Goal: Transaction & Acquisition: Purchase product/service

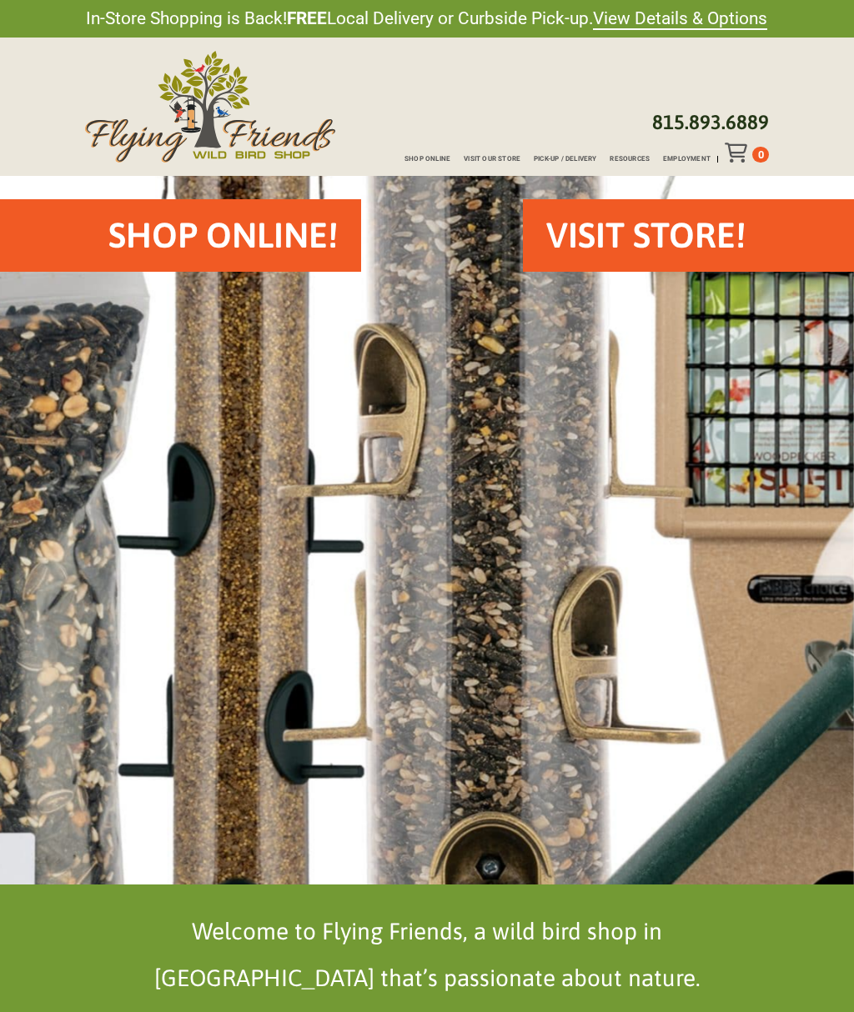
click at [260, 226] on h2 "Shop Online!" at bounding box center [222, 235] width 229 height 49
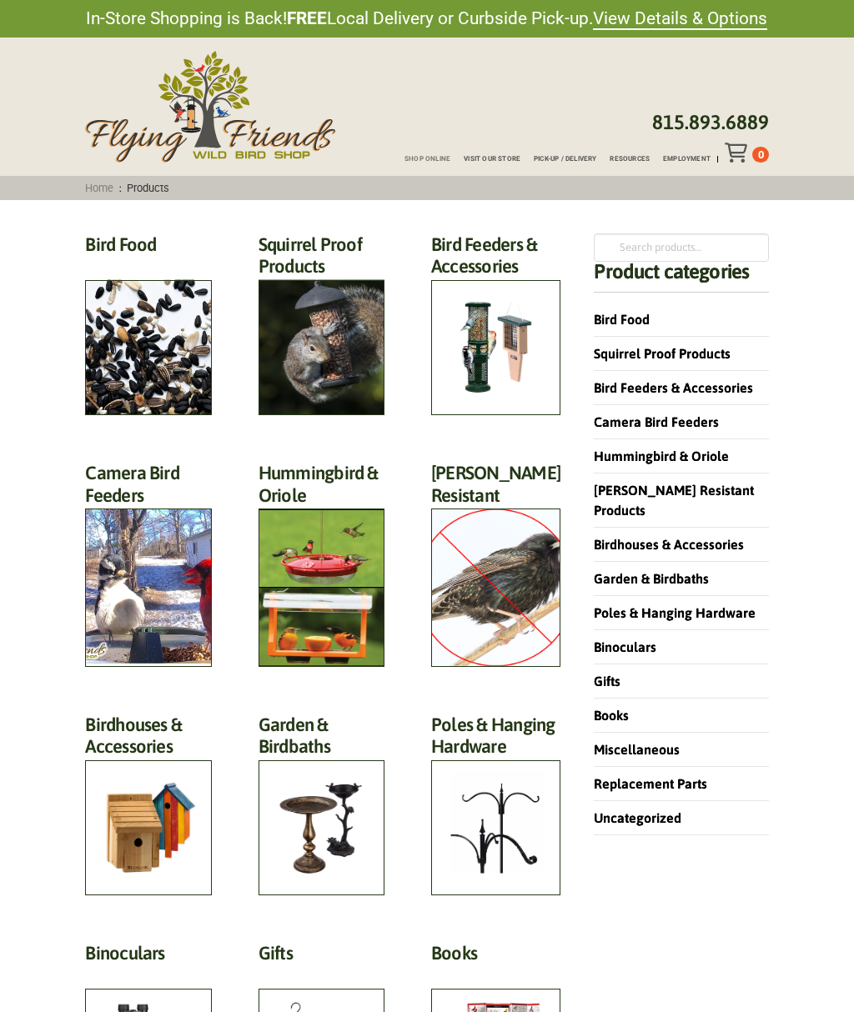
click at [669, 742] on link "Miscellaneous" at bounding box center [637, 749] width 86 height 15
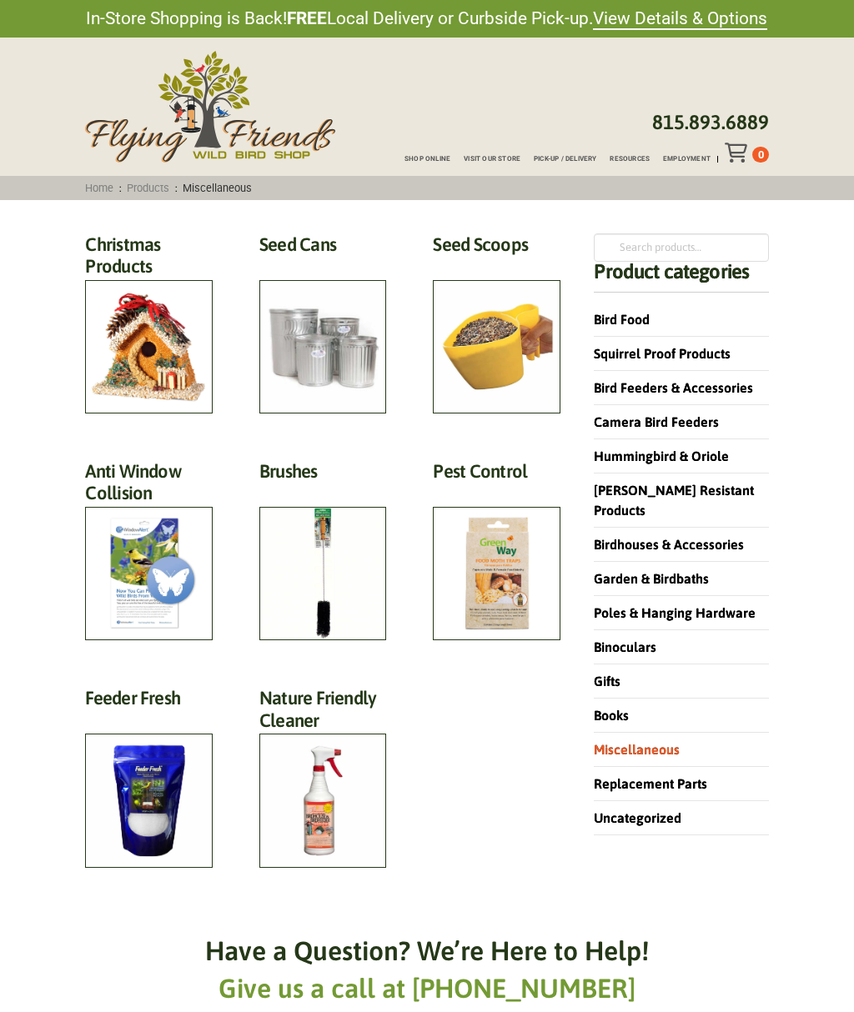
click at [139, 287] on h2 "Christmas Products (54)" at bounding box center [149, 259] width 128 height 53
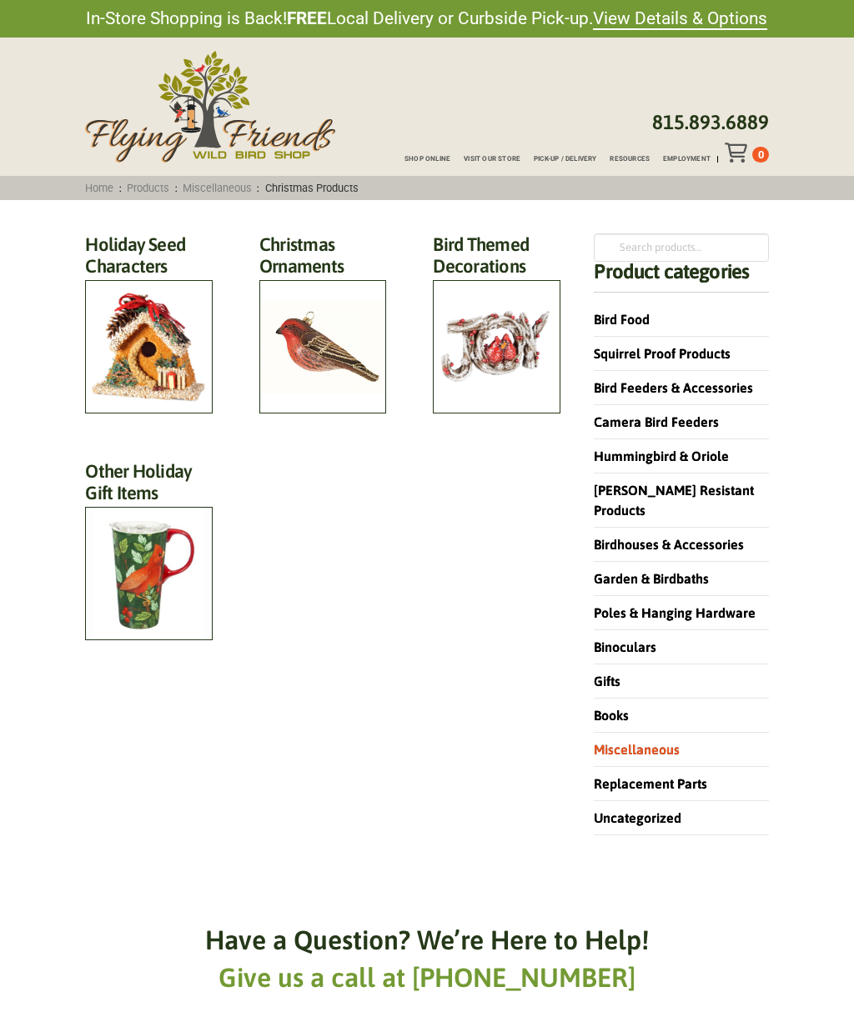
click at [672, 810] on link "Uncategorized" at bounding box center [638, 817] width 88 height 15
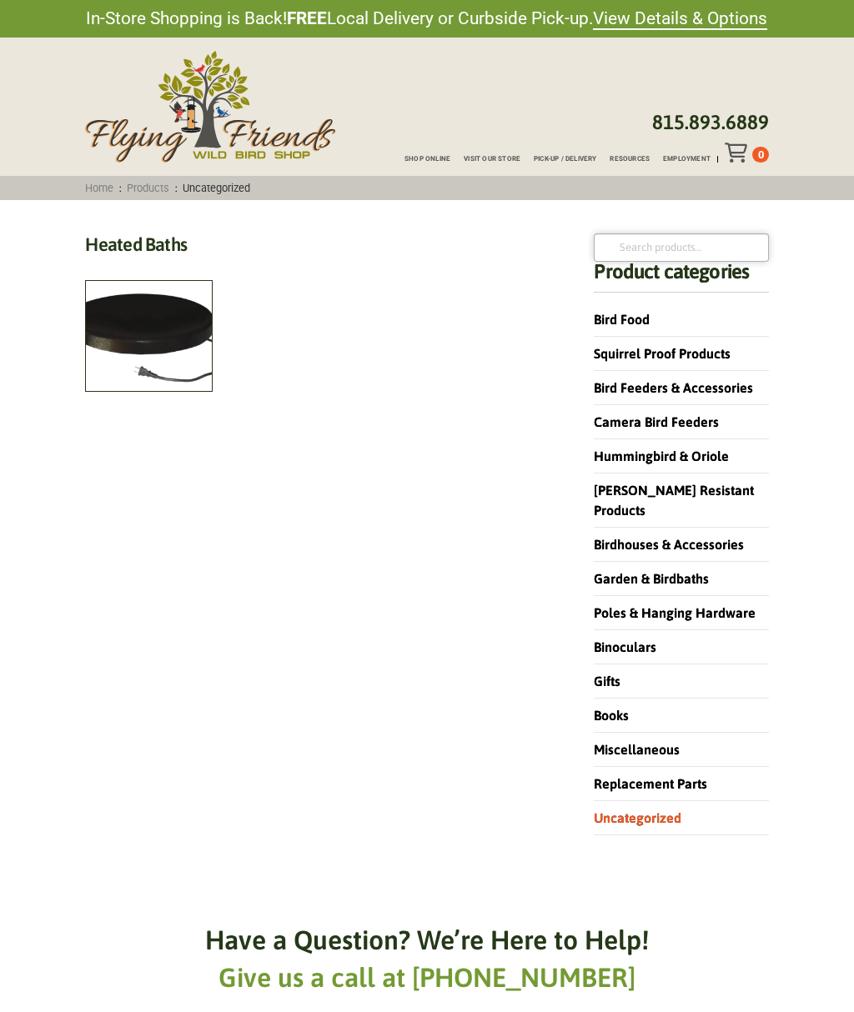
click at [630, 251] on input "Search for:" at bounding box center [681, 247] width 174 height 28
type input "Window stickers for"
click button "Search" at bounding box center [0, 0] width 0 height 0
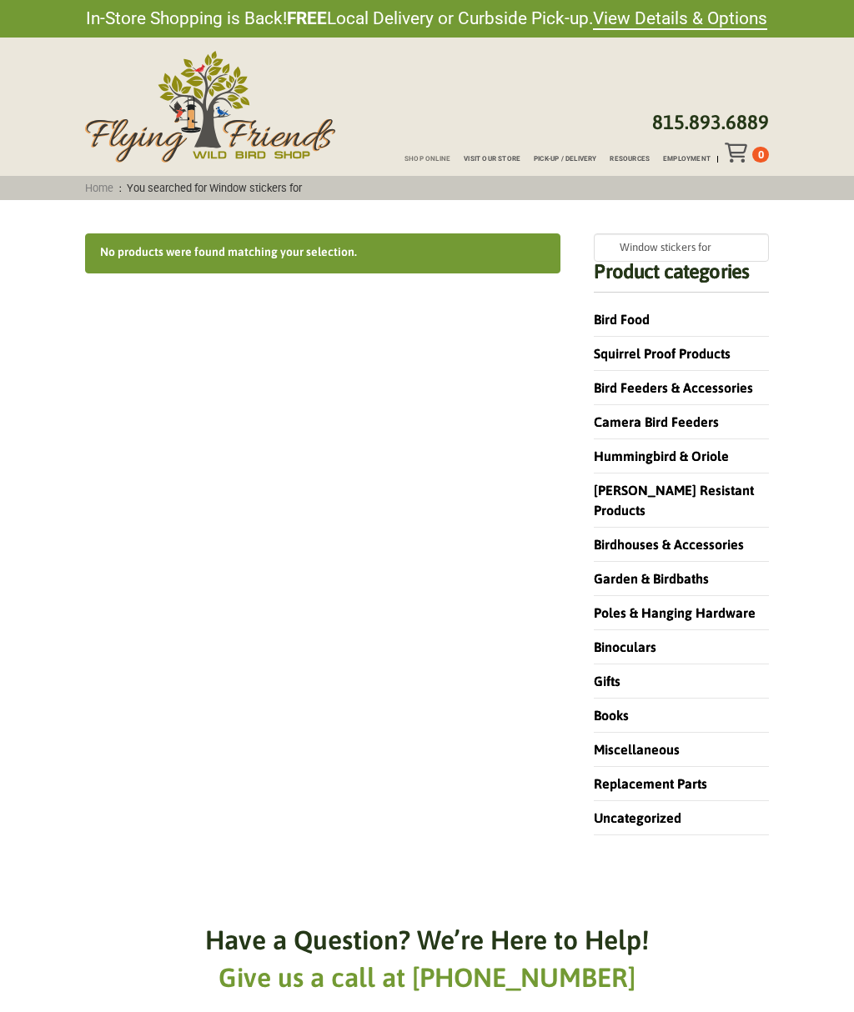
click at [747, 388] on link "Bird Feeders & Accessories" at bounding box center [673, 387] width 159 height 15
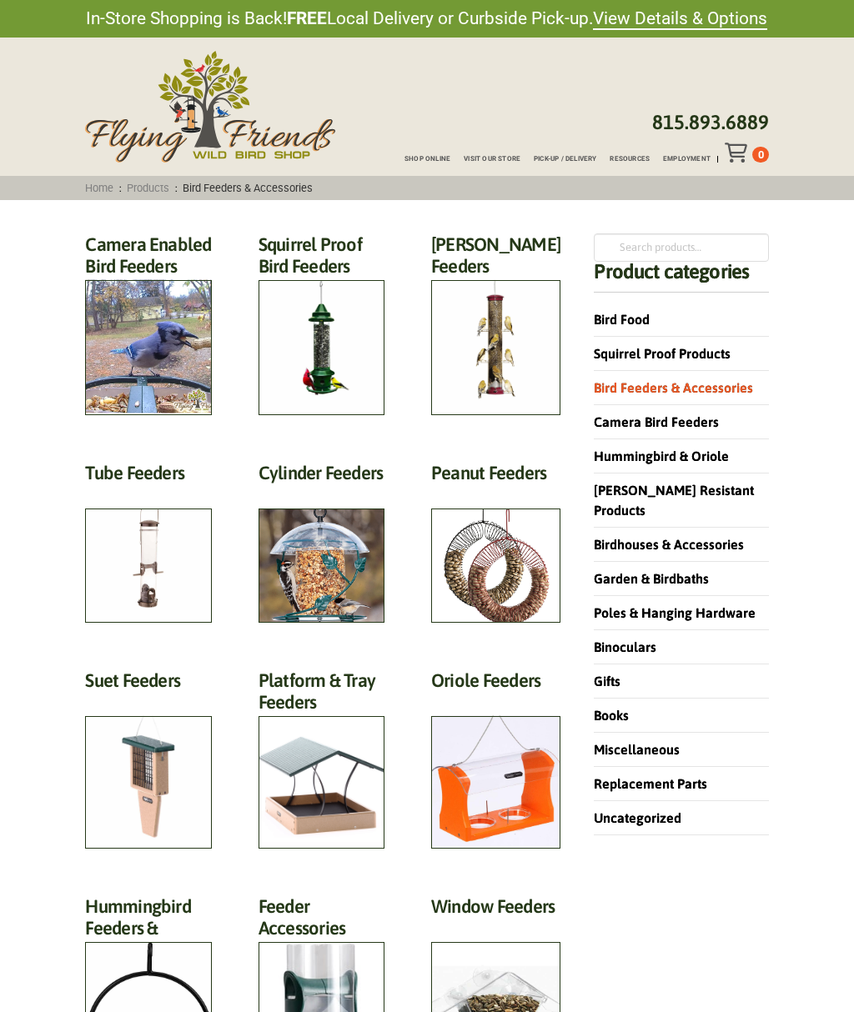
click at [728, 537] on link "Birdhouses & Accessories" at bounding box center [669, 544] width 150 height 15
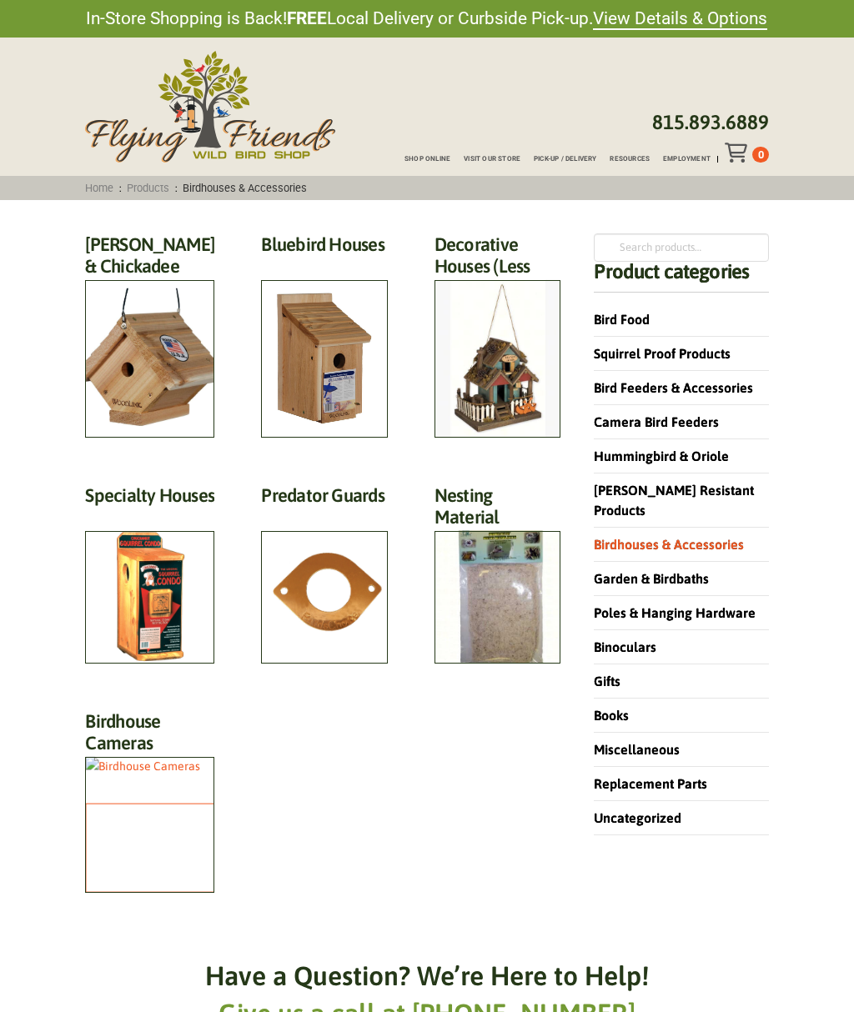
click at [509, 308] on h2 "Decorative Houses (Less Functional) (3)" at bounding box center [497, 270] width 126 height 75
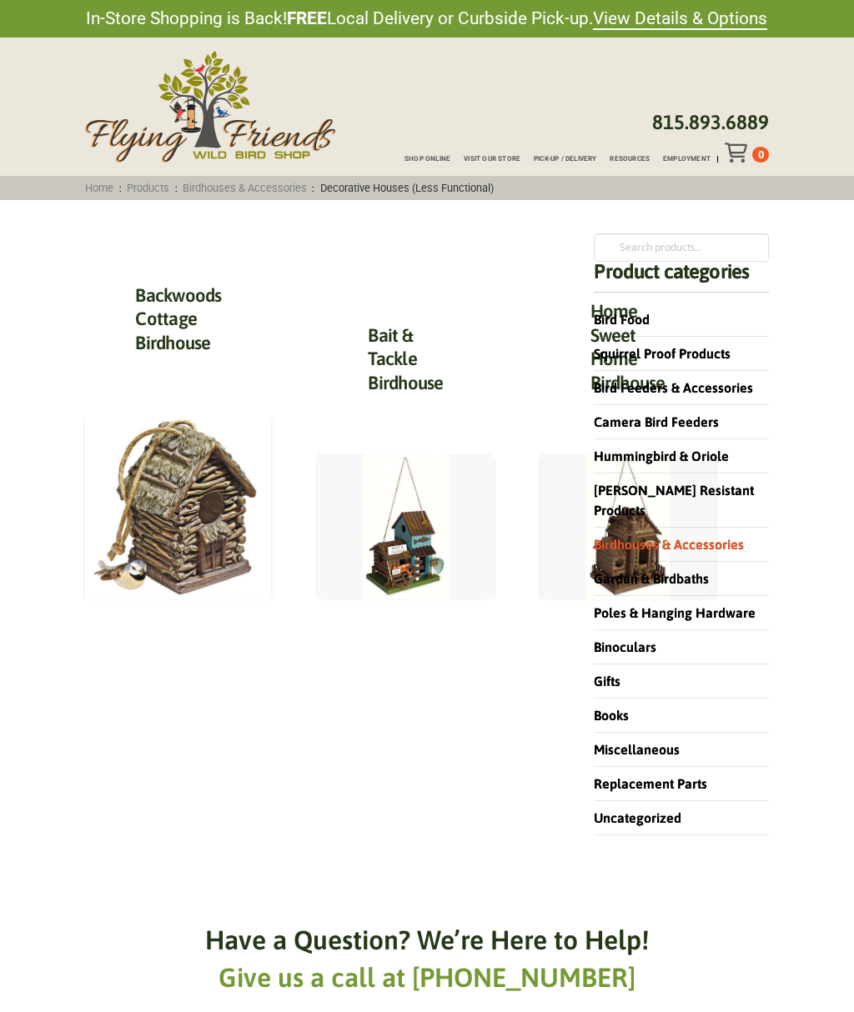
click at [700, 571] on link "Garden & Birdbaths" at bounding box center [651, 578] width 115 height 15
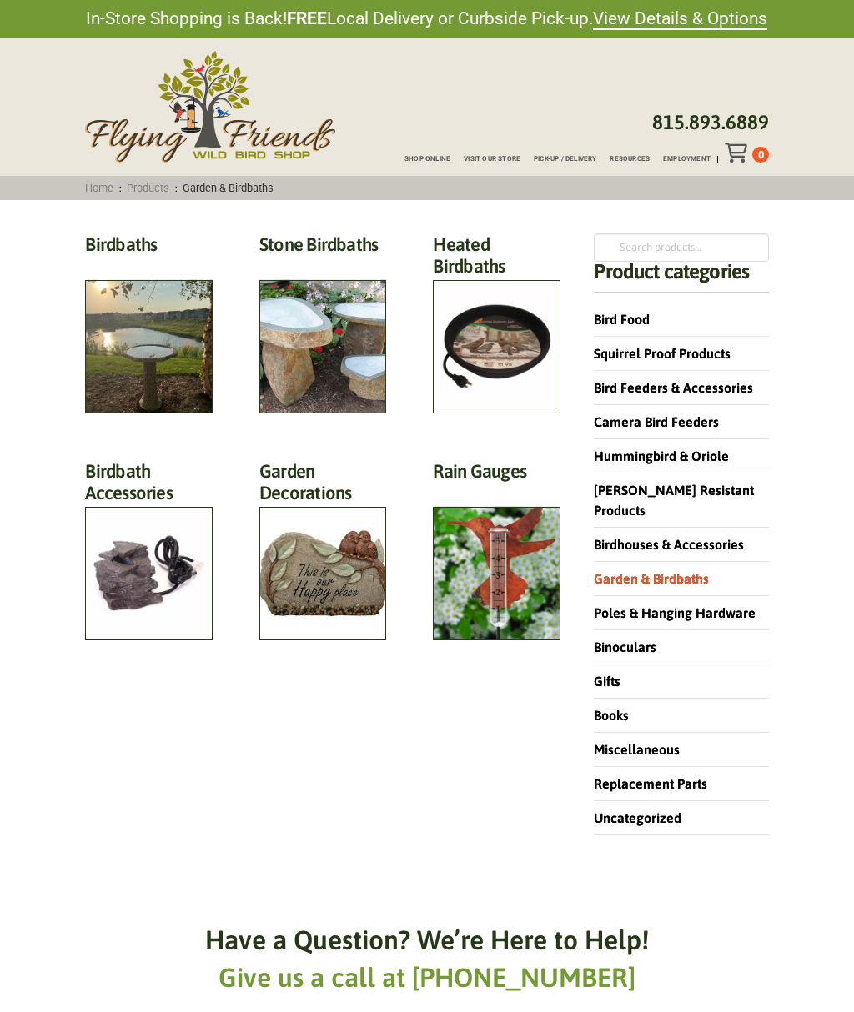
click at [329, 264] on h2 "Stone Birdbaths (12)" at bounding box center [323, 248] width 128 height 31
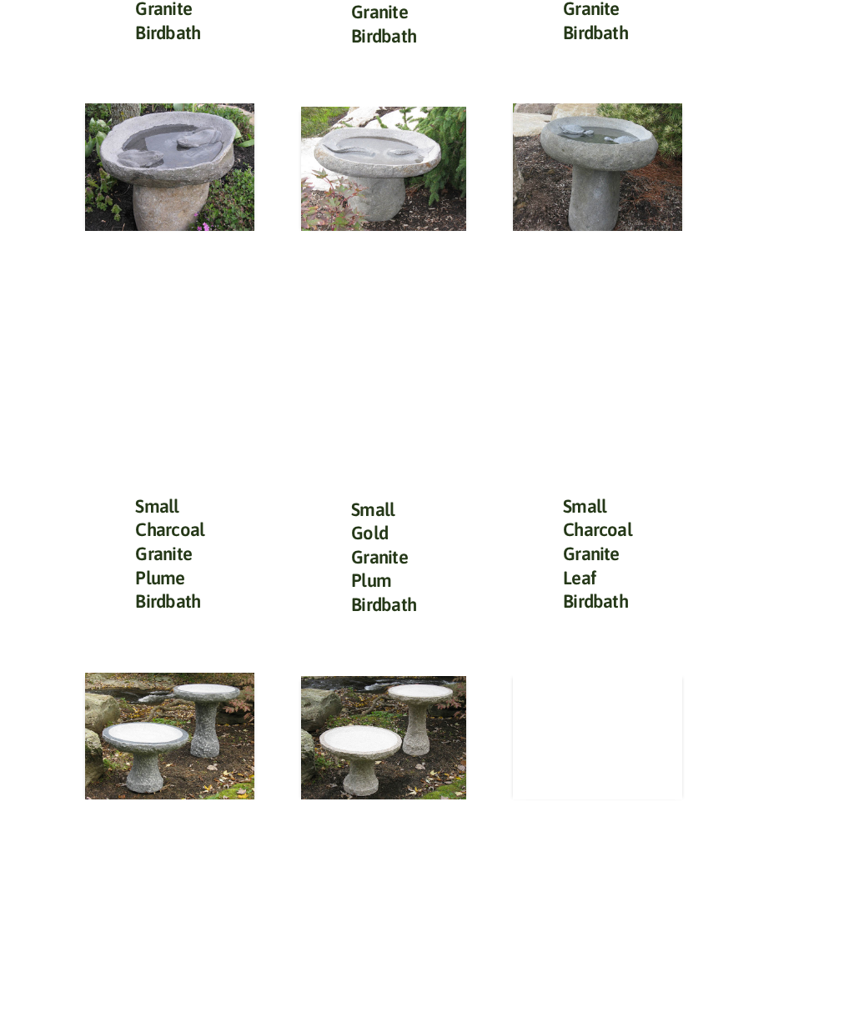
scroll to position [896, 0]
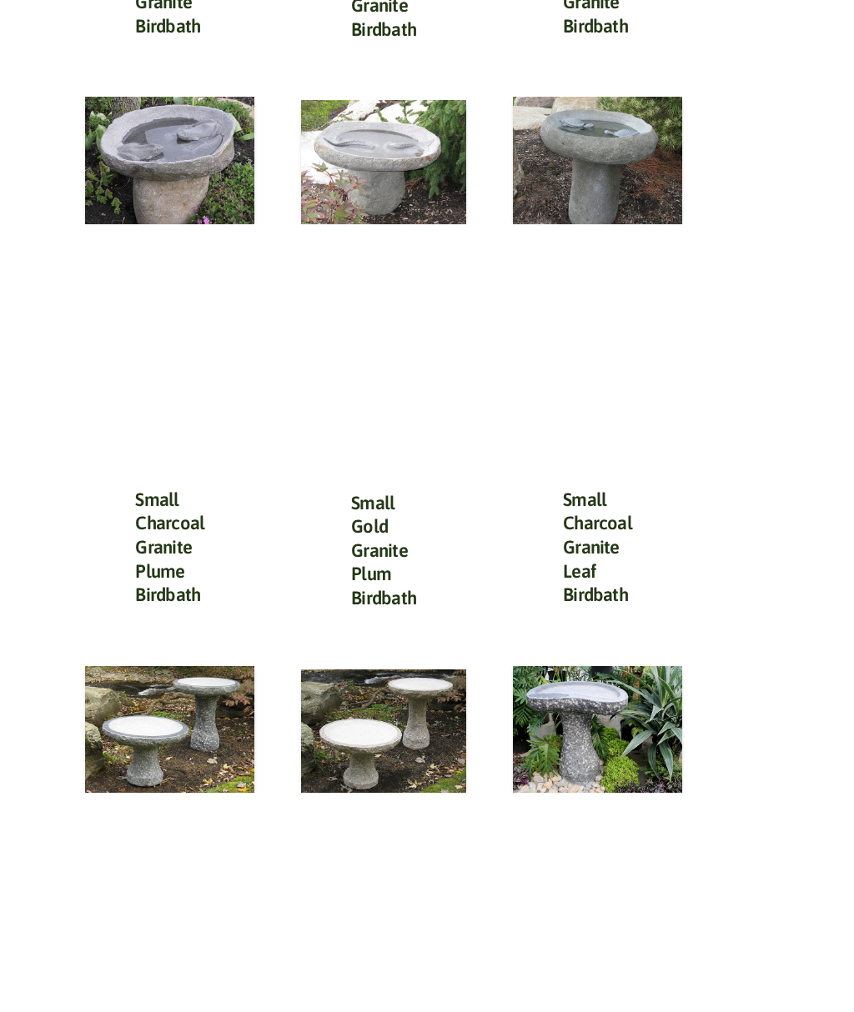
click at [597, 694] on img at bounding box center [597, 729] width 169 height 127
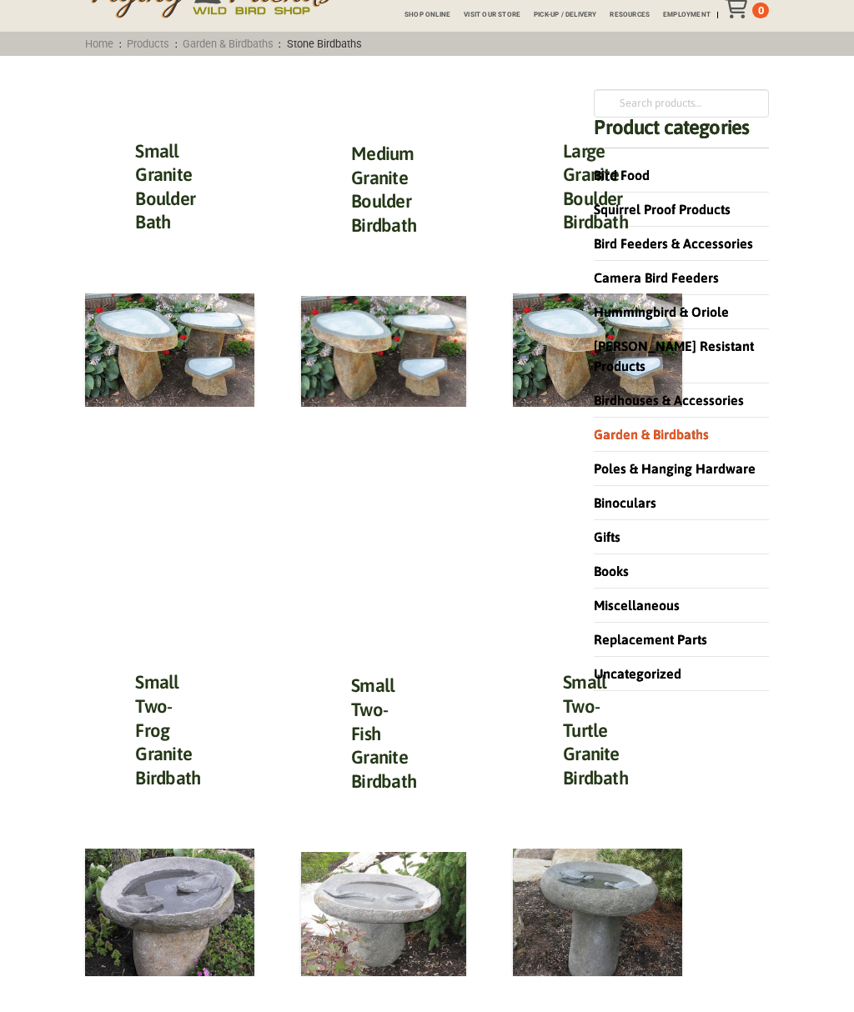
scroll to position [0, 0]
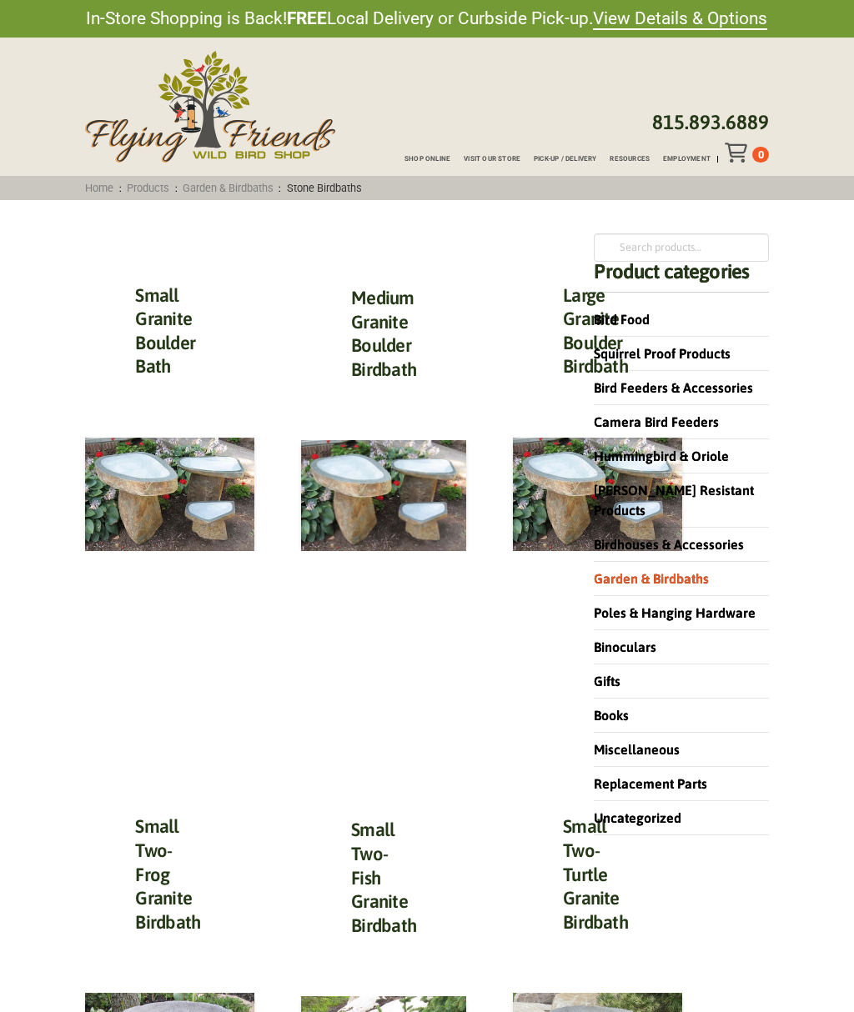
click at [685, 163] on span "Employment" at bounding box center [687, 159] width 48 height 7
